Goal: Task Accomplishment & Management: Complete application form

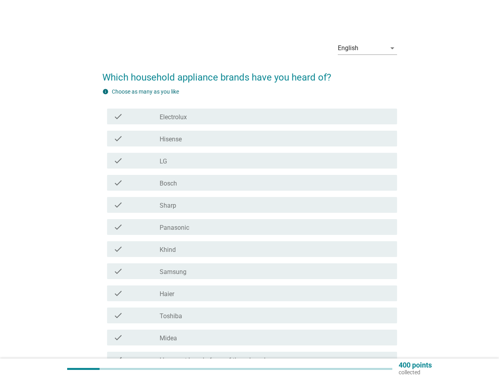
click at [250, 204] on div "check_box_outline_blank Sharp" at bounding box center [275, 204] width 231 height 9
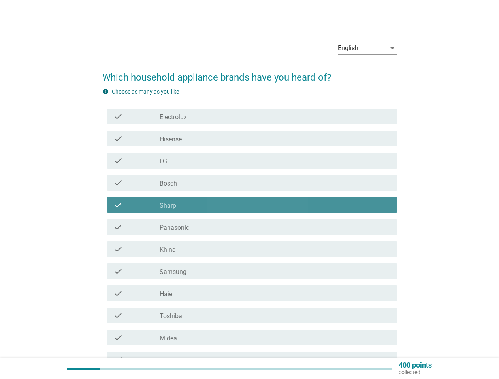
click at [367, 48] on div "English" at bounding box center [362, 48] width 48 height 13
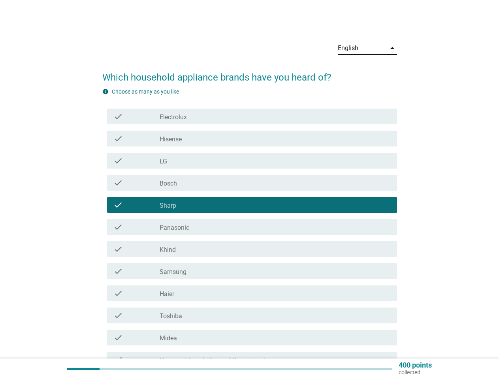
click at [250, 233] on div "check check_box_outline_blank Panasonic" at bounding box center [252, 227] width 290 height 16
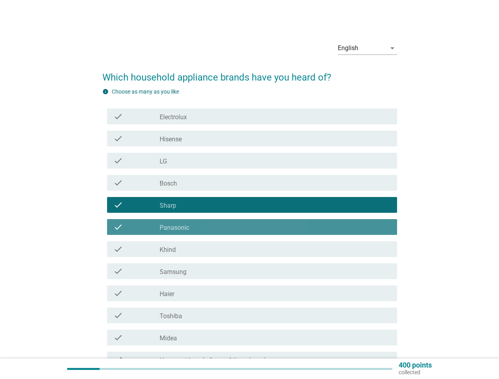
click at [252, 116] on div "check_box_outline_blank Electrolux" at bounding box center [275, 116] width 231 height 9
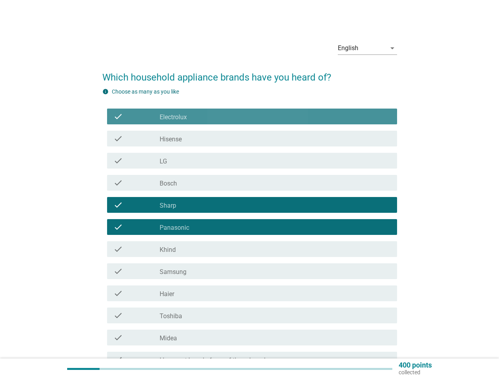
click at [252, 116] on div "check_box_outline_blank Electrolux" at bounding box center [275, 116] width 231 height 9
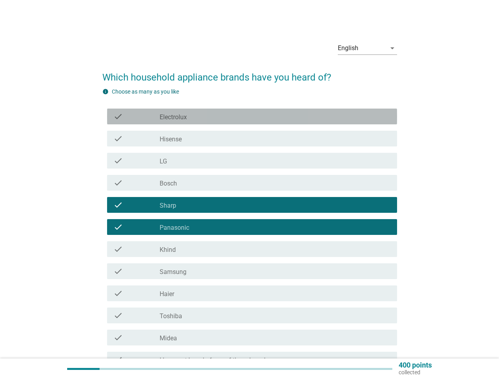
click at [173, 117] on label "Electrolux" at bounding box center [173, 117] width 27 height 8
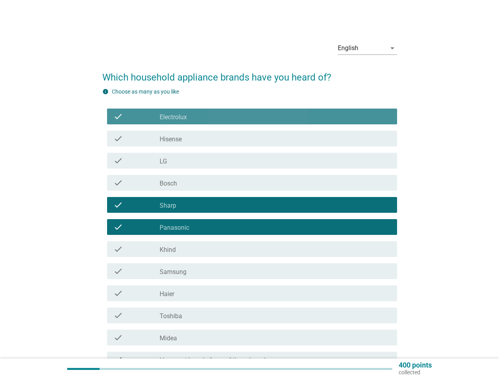
click at [173, 117] on label "Electrolux" at bounding box center [173, 117] width 27 height 8
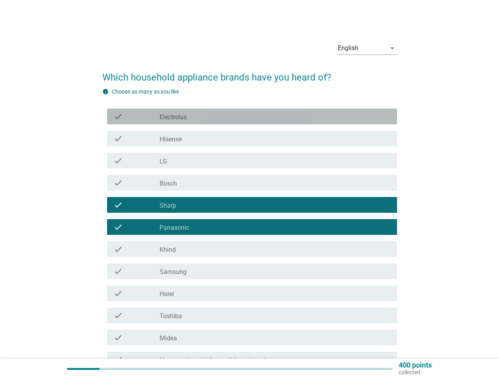
click at [252, 139] on div "check_box_outline_blank Hisense" at bounding box center [275, 138] width 231 height 9
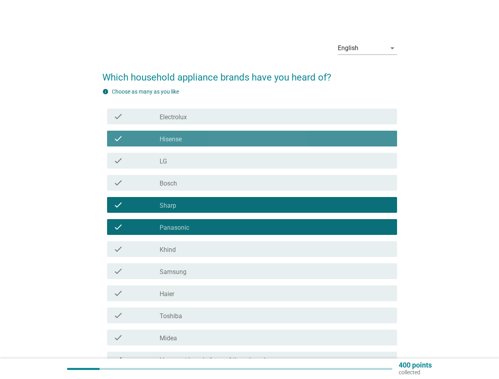
click at [252, 139] on div "check_box_outline_blank Hisense" at bounding box center [275, 138] width 231 height 9
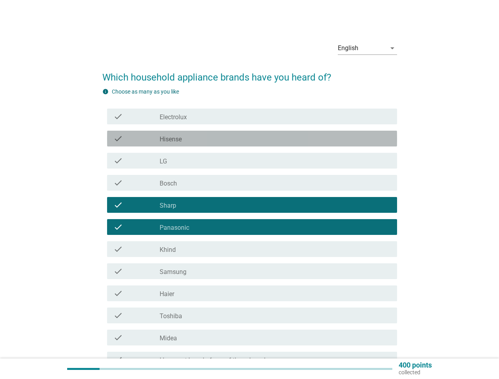
click at [171, 139] on label "Hisense" at bounding box center [171, 139] width 22 height 8
